Goal: Transaction & Acquisition: Purchase product/service

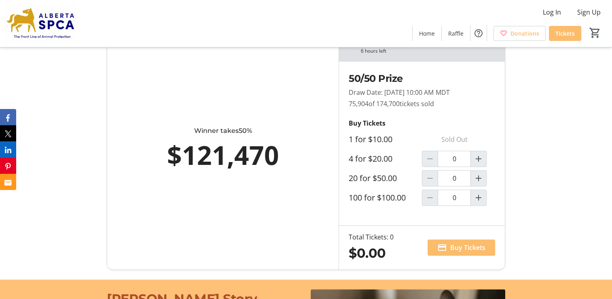
scroll to position [445, 0]
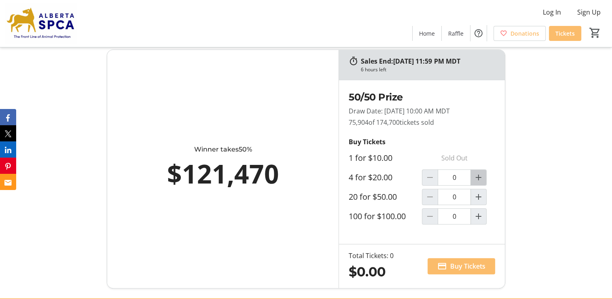
click at [479, 177] on mat-icon "Increment by one" at bounding box center [479, 177] width 10 height 10
type input "1"
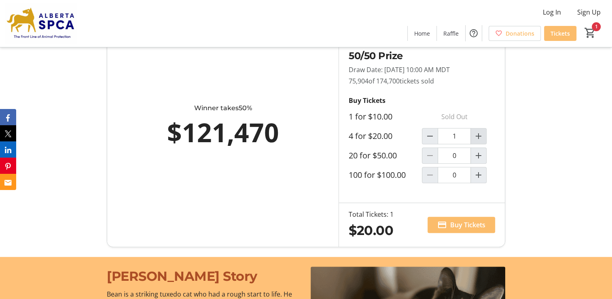
scroll to position [485, 0]
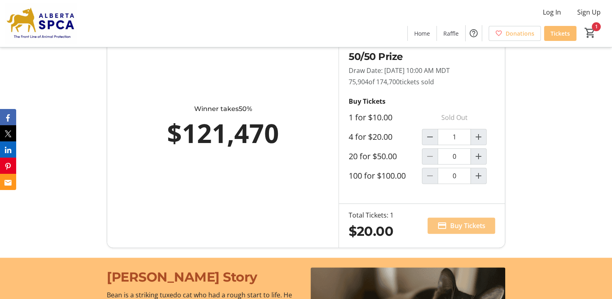
click at [456, 224] on span "Buy Tickets" at bounding box center [467, 225] width 35 height 10
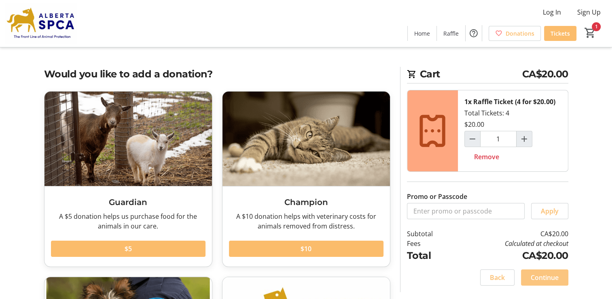
click at [545, 275] on span "Continue" at bounding box center [545, 277] width 28 height 10
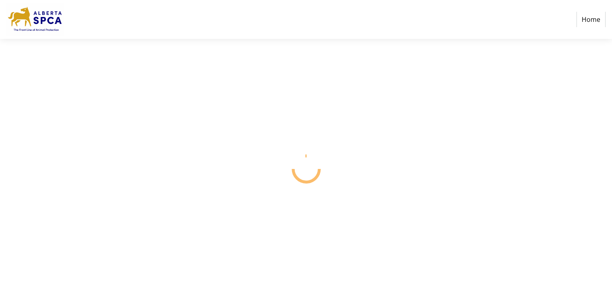
select select "CA"
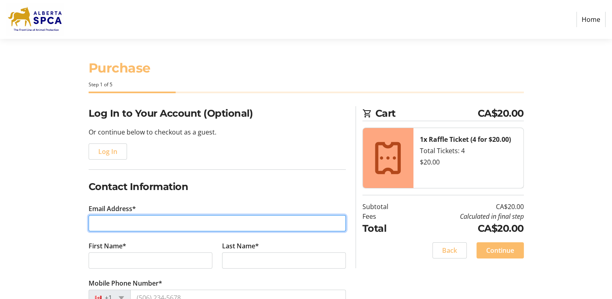
click at [101, 223] on input "Email Address*" at bounding box center [217, 223] width 257 height 16
type input "[EMAIL_ADDRESS][DOMAIN_NAME]"
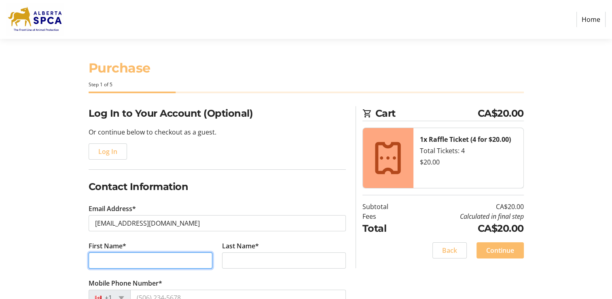
type input "Phil"
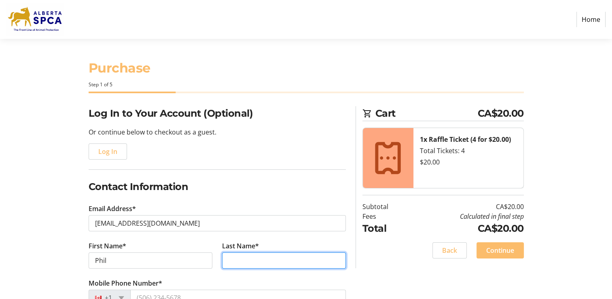
type input "[PERSON_NAME]"
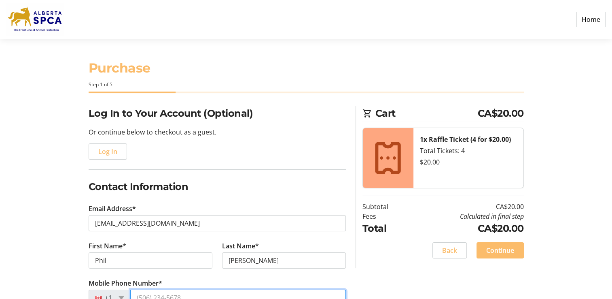
type input "[PHONE_NUMBER]"
type input "[STREET_ADDRESS]"
type input "[GEOGRAPHIC_DATA]"
select select "AB"
type input "T2J 0A9"
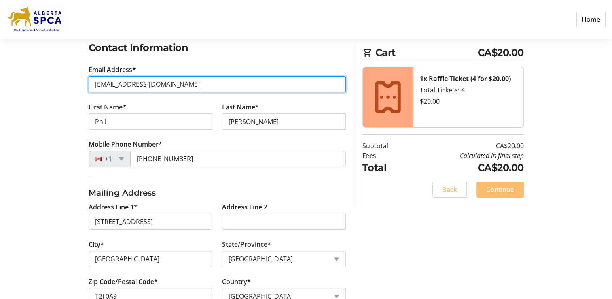
scroll to position [162, 0]
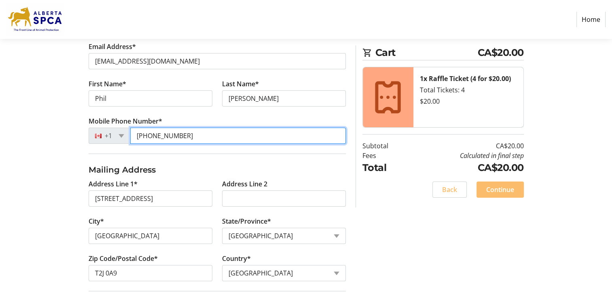
click at [184, 135] on input "[PHONE_NUMBER]" at bounding box center [238, 135] width 216 height 16
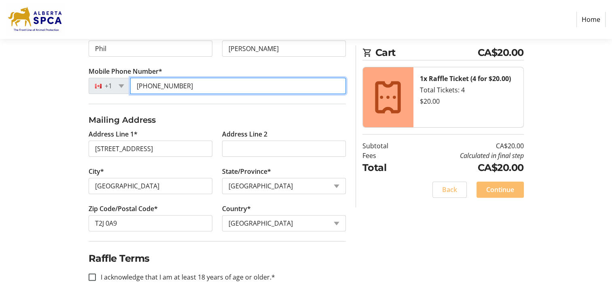
scroll to position [212, 0]
type input "[PHONE_NUMBER]"
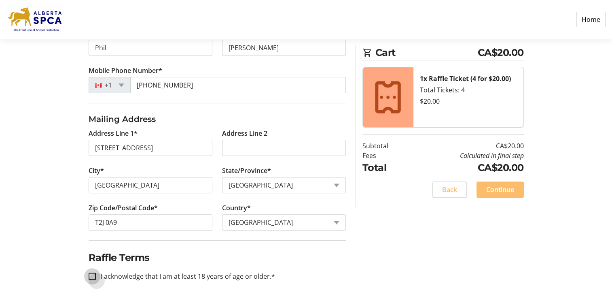
click at [93, 274] on input "I acknowledge that I am at least 18 years of age or older.*" at bounding box center [92, 275] width 7 height 7
checkbox input "true"
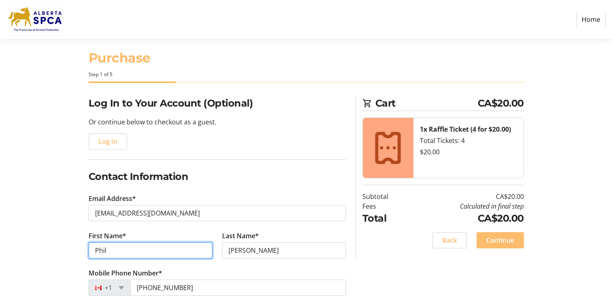
drag, startPoint x: 153, startPoint y: 252, endPoint x: 160, endPoint y: 250, distance: 7.4
click at [153, 252] on input "Phil" at bounding box center [151, 250] width 124 height 16
type input "P"
type input "[PERSON_NAME]"
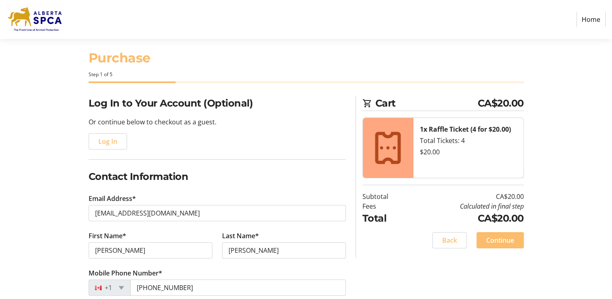
click at [273, 189] on fieldset "Contact Information Email Address* [EMAIL_ADDRESS][DOMAIN_NAME] First Name* [PE…" at bounding box center [217, 237] width 257 height 136
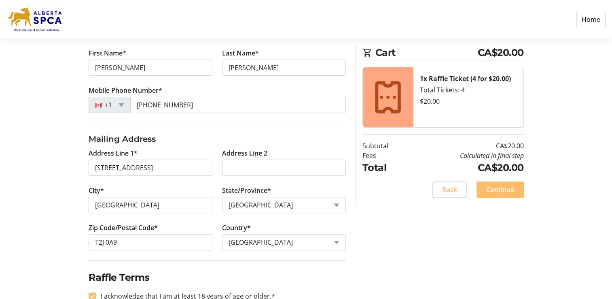
scroll to position [212, 0]
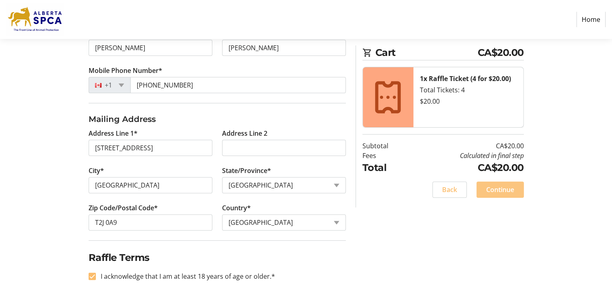
click at [502, 191] on span "Continue" at bounding box center [500, 189] width 28 height 10
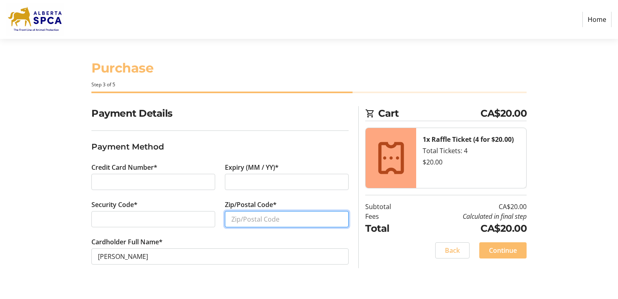
click at [270, 223] on input "Zip/Postal Code*" at bounding box center [287, 219] width 124 height 16
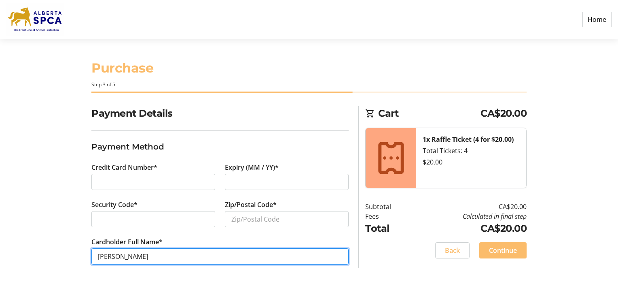
drag, startPoint x: 121, startPoint y: 255, endPoint x: 200, endPoint y: 274, distance: 80.8
click at [121, 255] on tr-form-field "Cardholder Full Name* [PERSON_NAME]" at bounding box center [219, 255] width 257 height 37
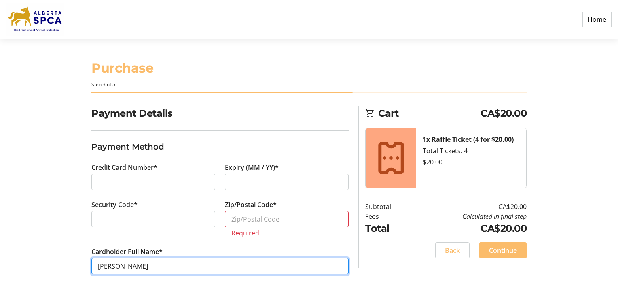
type input "[PERSON_NAME]"
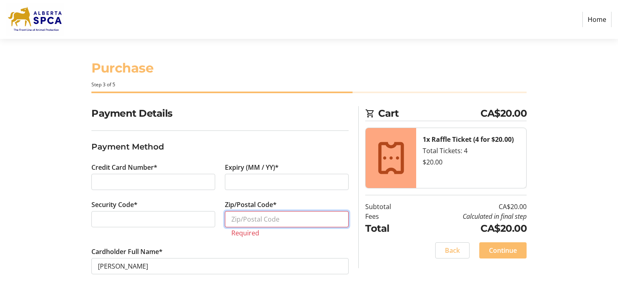
click at [269, 219] on input "Zip/Postal Code*" at bounding box center [287, 219] width 124 height 16
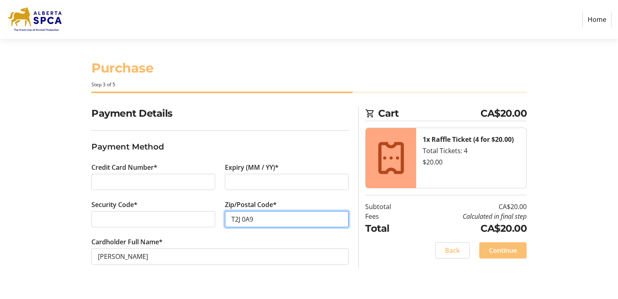
type input "T2J 0A9"
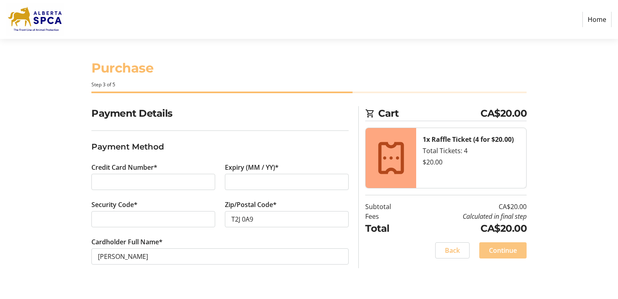
click at [507, 252] on span "Continue" at bounding box center [503, 250] width 28 height 10
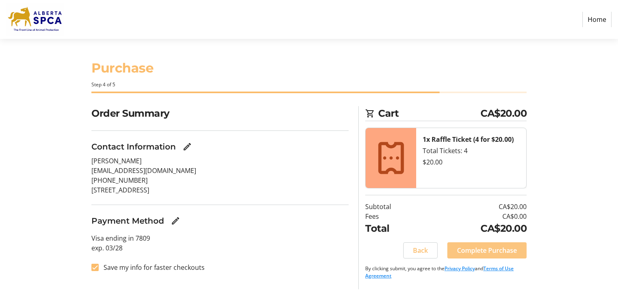
click at [481, 249] on span "Complete Purchase" at bounding box center [487, 250] width 60 height 10
